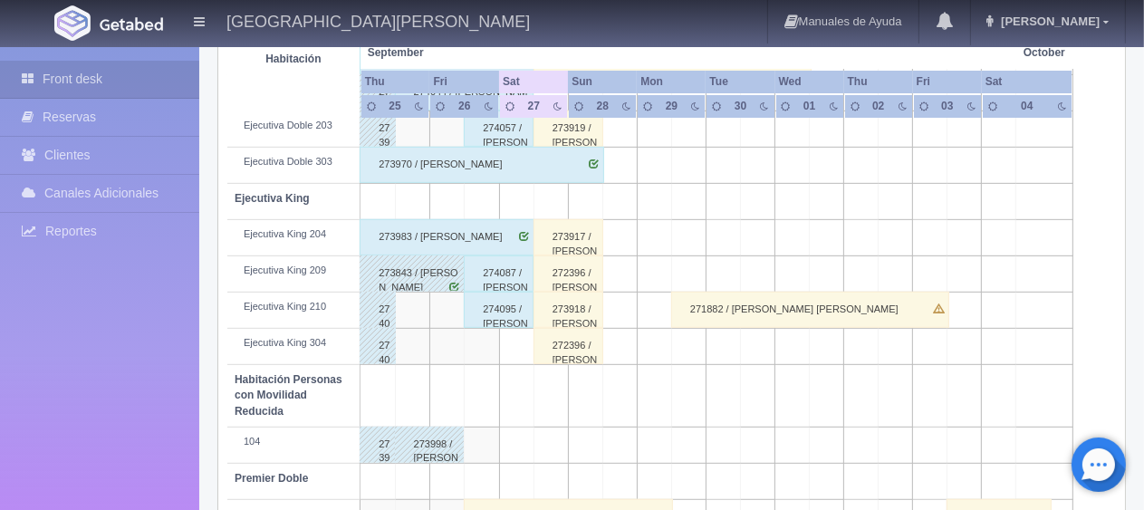
scroll to position [966, 0]
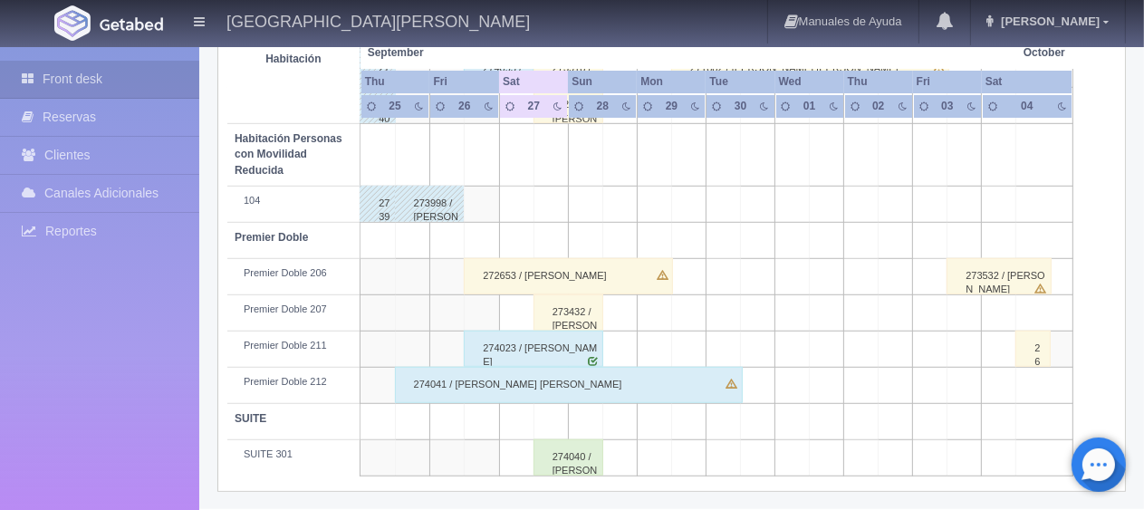
click at [544, 266] on div "272653 / Marco Cuevas" at bounding box center [568, 276] width 208 height 36
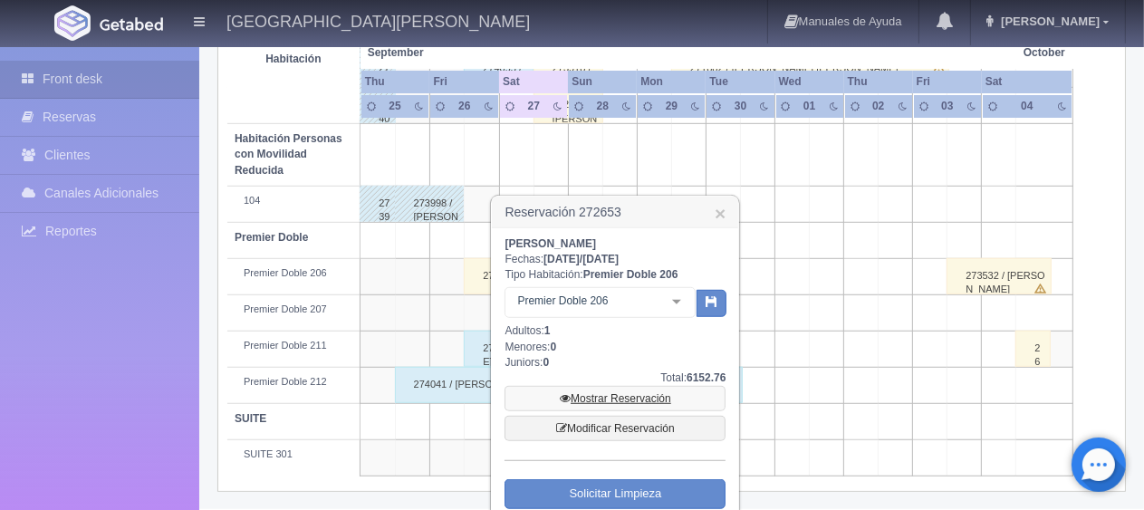
click at [611, 397] on link "Mostrar Reservación" at bounding box center [615, 398] width 221 height 25
click at [605, 400] on link "Mostrar Reservación" at bounding box center [615, 398] width 221 height 25
click at [628, 400] on link "Mostrar Reservación" at bounding box center [615, 398] width 221 height 25
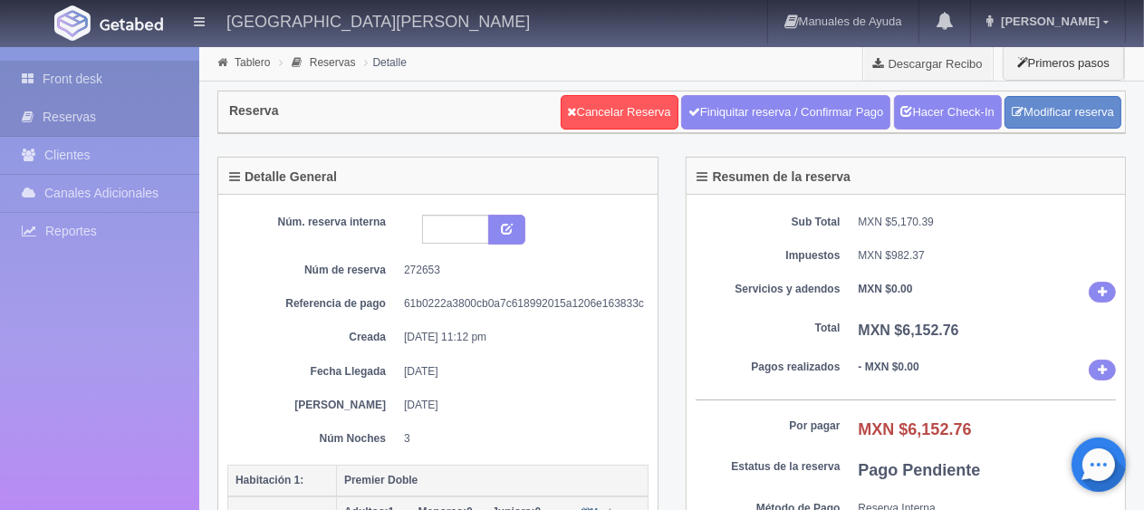
click at [121, 75] on link "Front desk" at bounding box center [99, 79] width 199 height 37
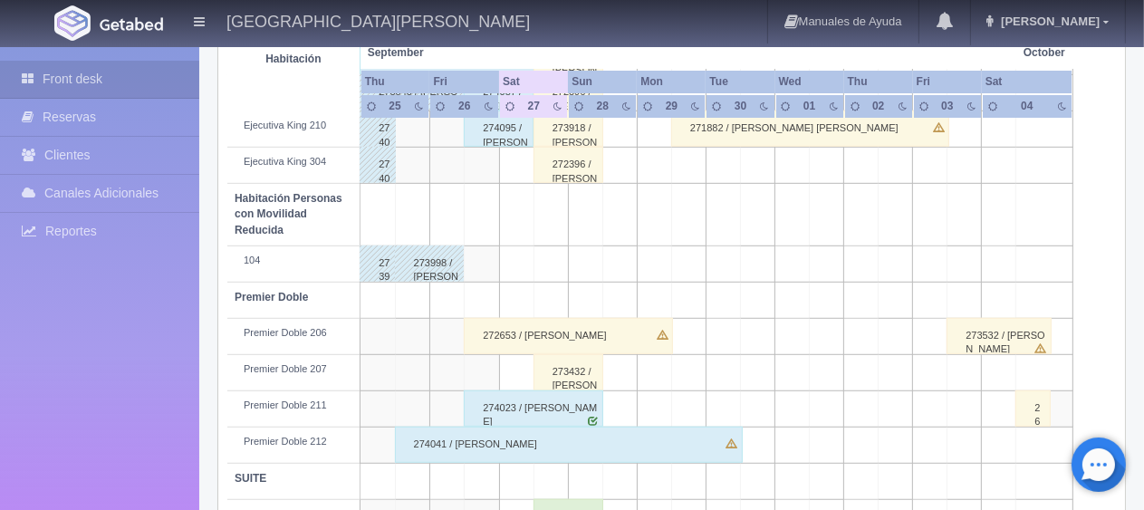
scroll to position [966, 0]
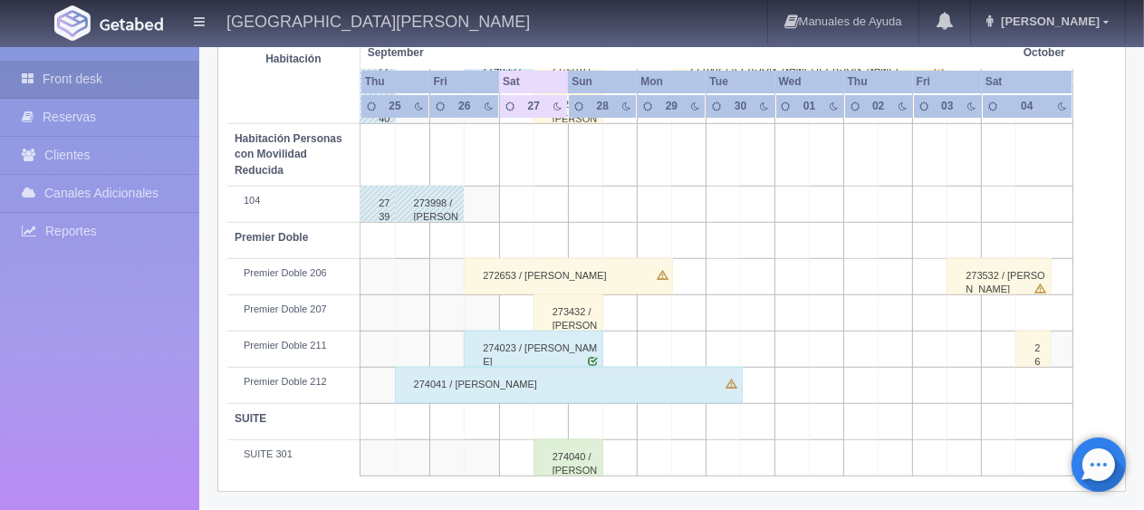
click at [578, 272] on div "272653 / [PERSON_NAME]" at bounding box center [568, 276] width 208 height 36
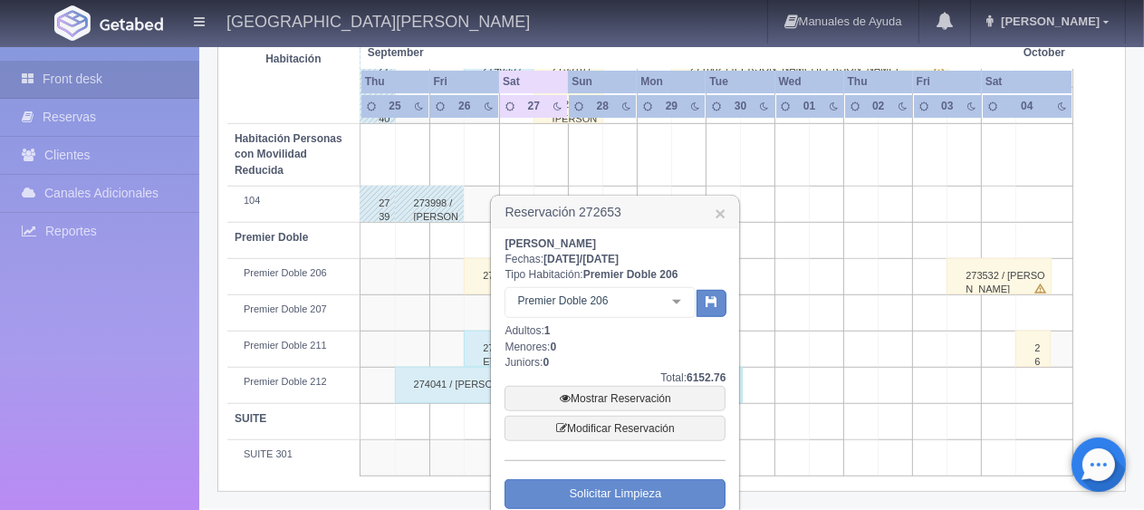
scroll to position [1048, 0]
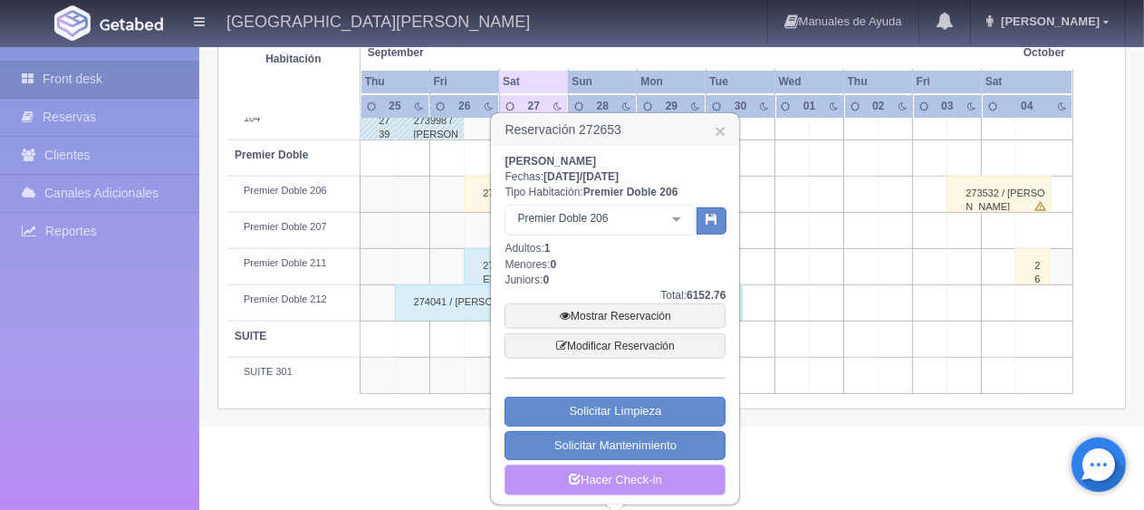
click at [629, 475] on link "Hacer Check-in" at bounding box center [615, 480] width 221 height 31
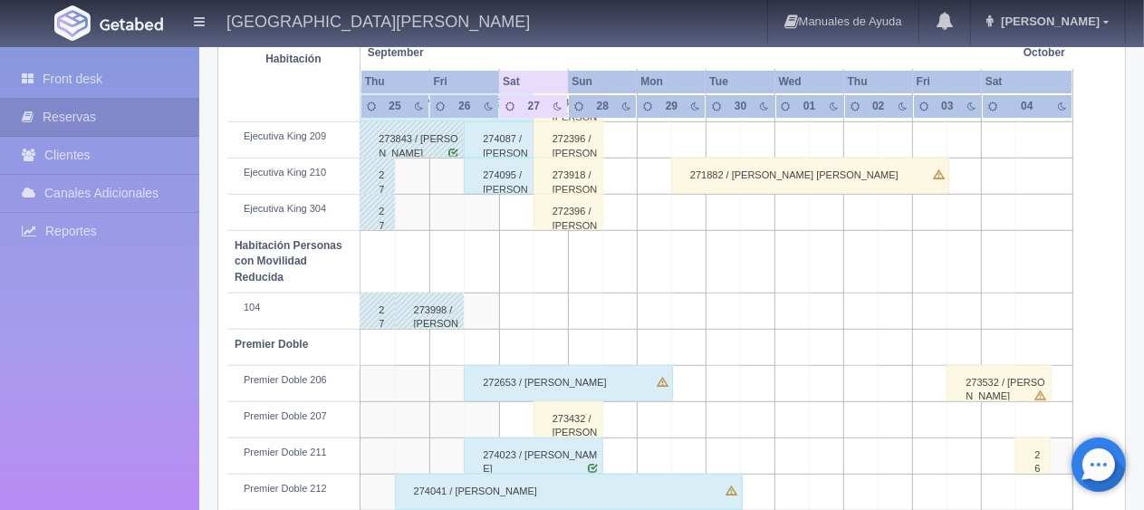
scroll to position [949, 0]
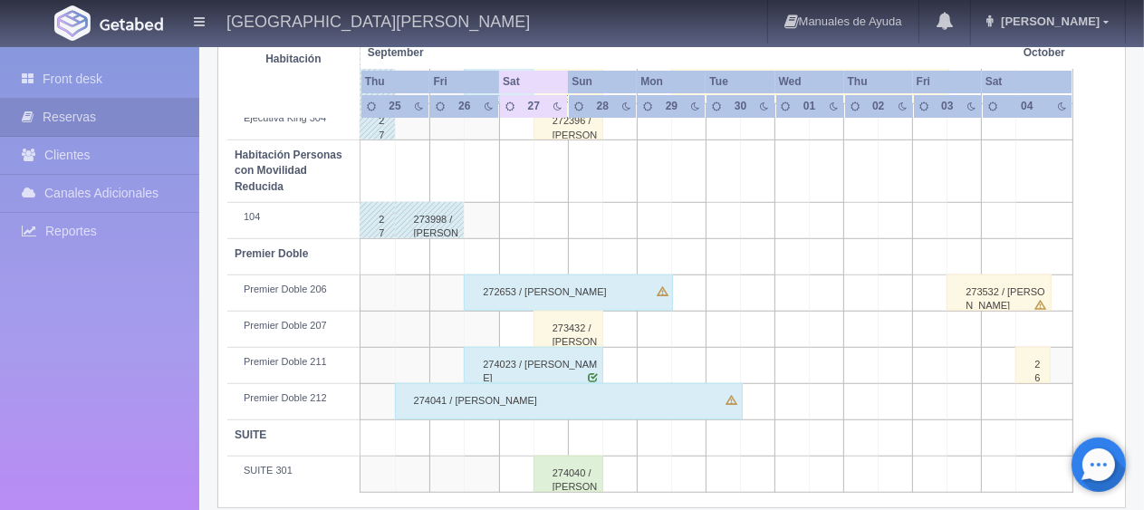
click at [584, 296] on div "272653 / [PERSON_NAME]" at bounding box center [568, 293] width 208 height 36
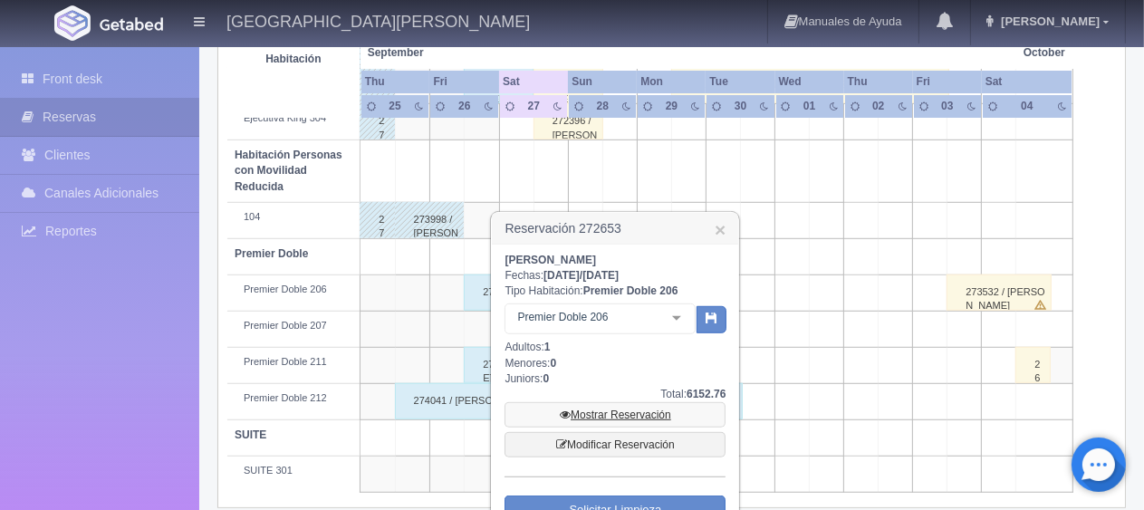
click at [613, 419] on link "Mostrar Reservación" at bounding box center [615, 414] width 221 height 25
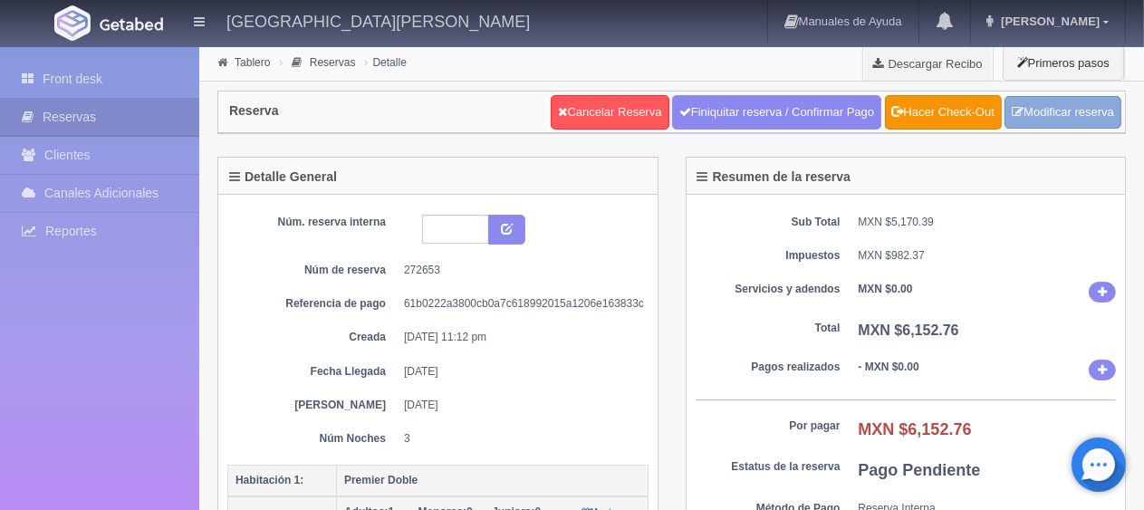
click at [1044, 111] on link "Modificar reserva" at bounding box center [1063, 113] width 117 height 34
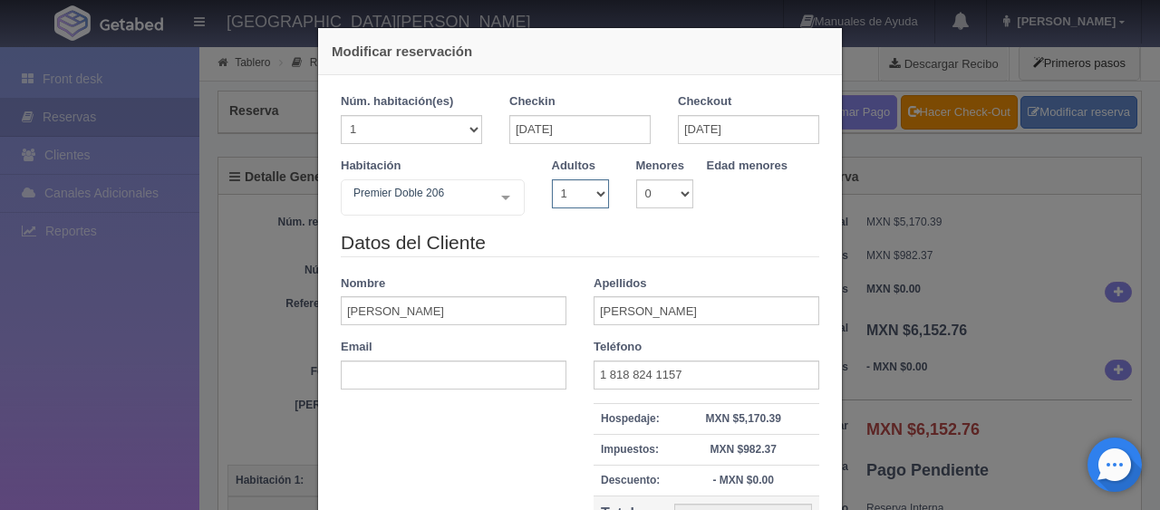
click at [596, 183] on select "1 2 3 4 5 6 7 8 9 10" at bounding box center [580, 193] width 57 height 29
select select "3"
click at [552, 179] on select "1 2 3 4 5 6 7 8 9 10" at bounding box center [580, 193] width 57 height 29
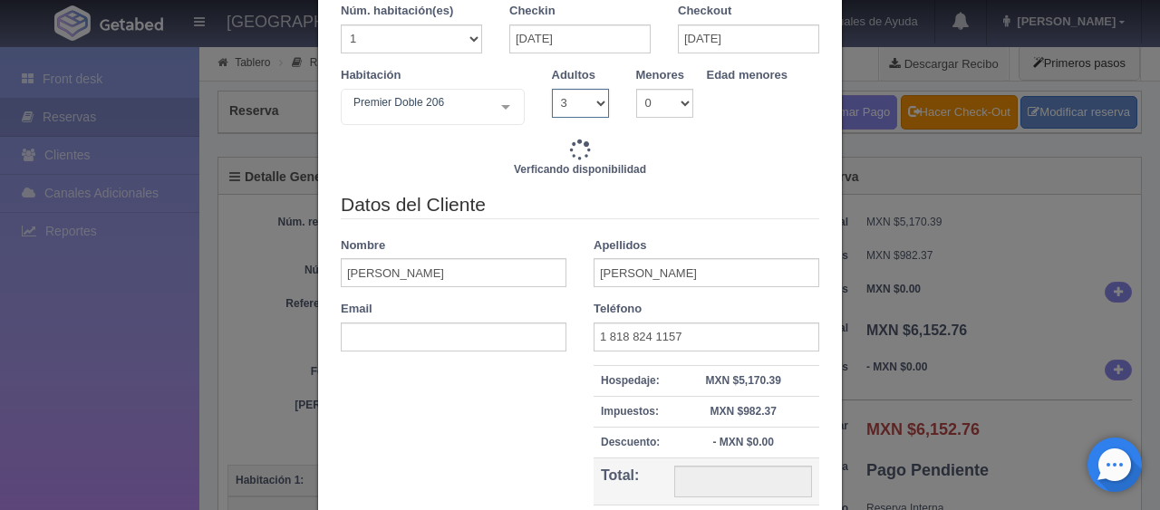
scroll to position [181, 0]
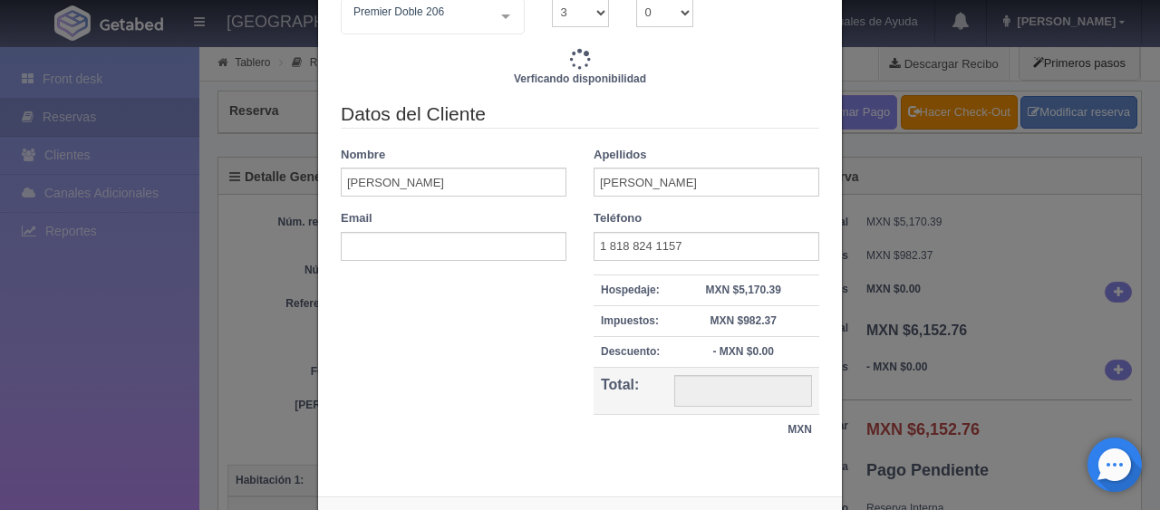
type input "5697.00"
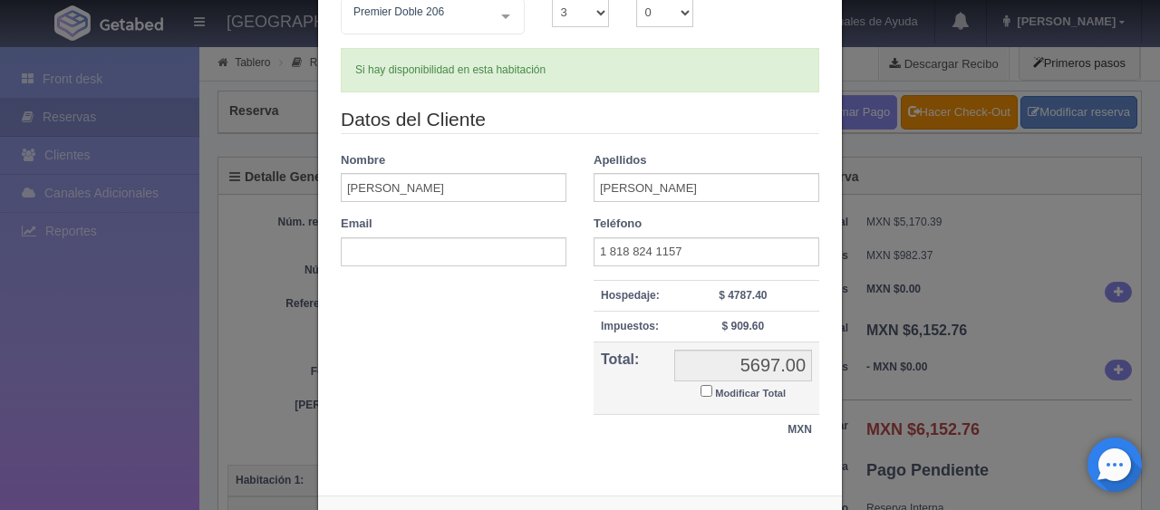
click at [700, 391] on input "Modificar Total" at bounding box center [706, 391] width 12 height 12
checkbox input "true"
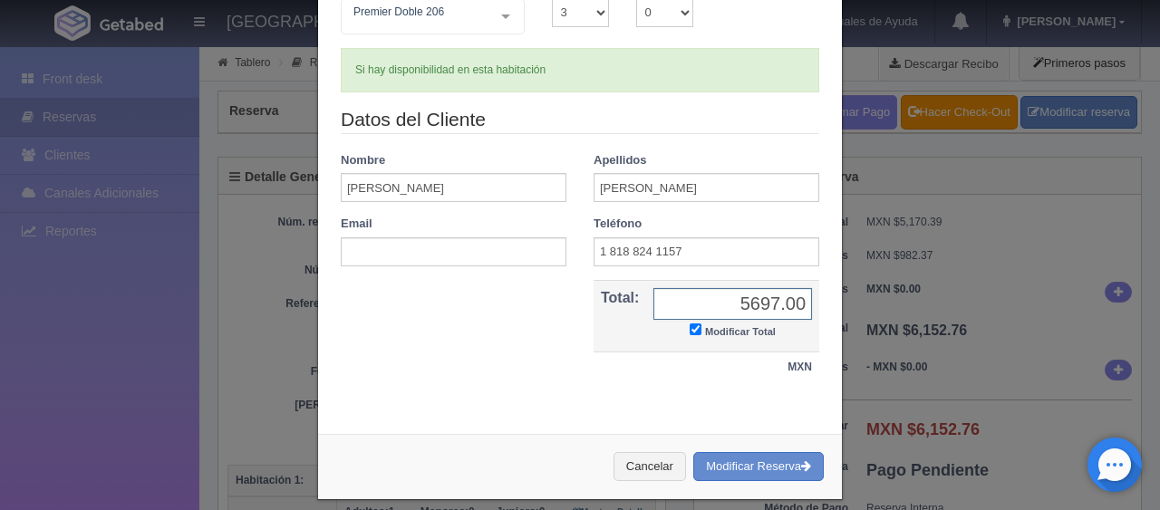
paste input "6.152,76"
click at [737, 307] on input "6.152,76" at bounding box center [732, 304] width 159 height 32
click at [744, 309] on input "6.152,76" at bounding box center [732, 304] width 159 height 32
click at [778, 307] on input "6152,76" at bounding box center [732, 304] width 159 height 32
type input "6152.76"
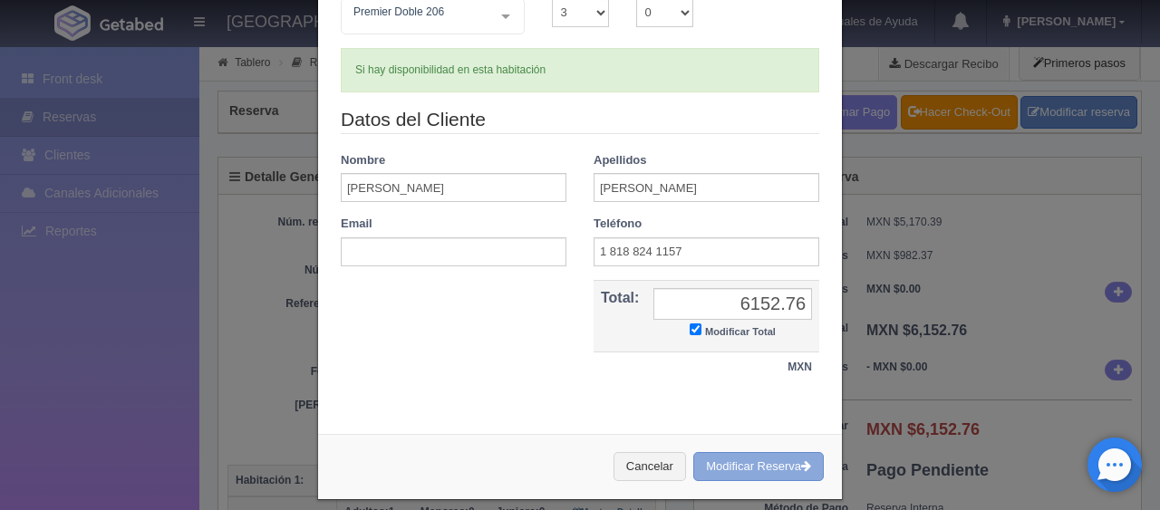
click at [765, 466] on button "Modificar Reserva" at bounding box center [758, 467] width 130 height 30
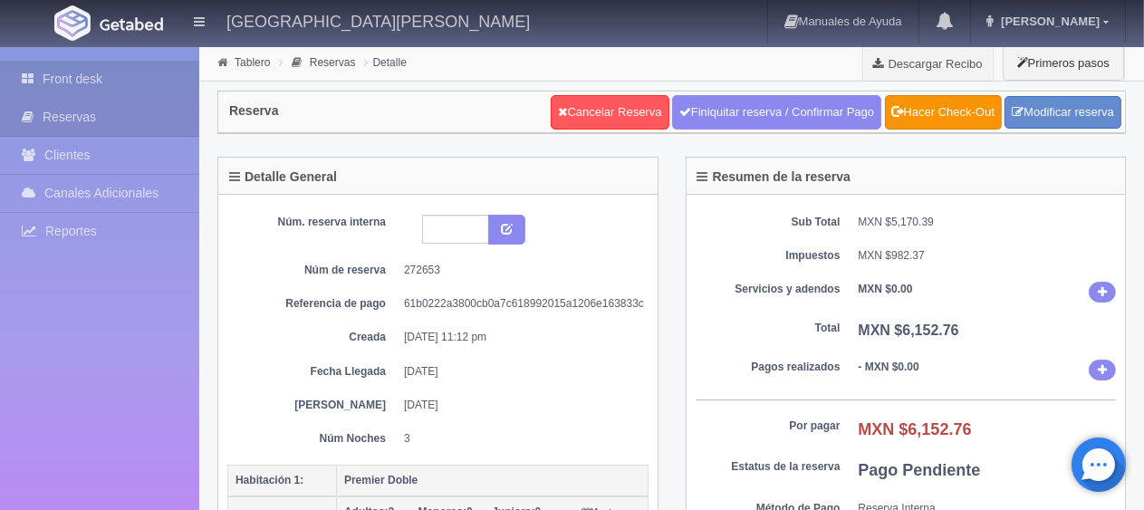
click at [124, 75] on link "Front desk" at bounding box center [99, 79] width 199 height 37
